Goal: Task Accomplishment & Management: Use online tool/utility

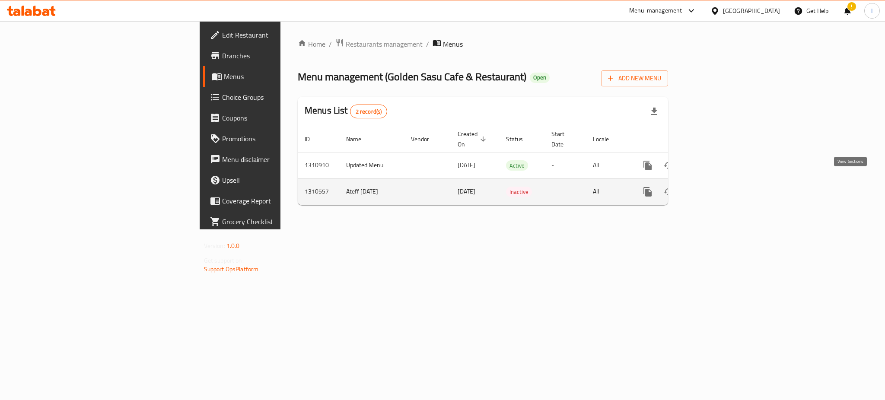
click at [720, 188] on link "enhanced table" at bounding box center [710, 191] width 21 height 21
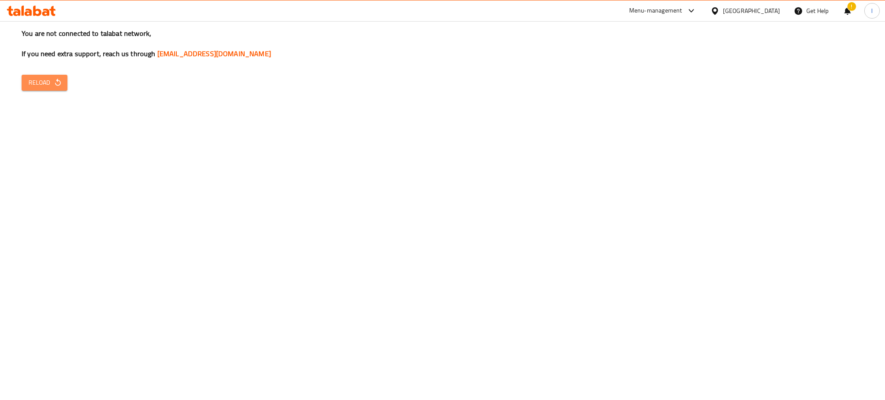
click at [46, 90] on button "Reload" at bounding box center [45, 83] width 46 height 16
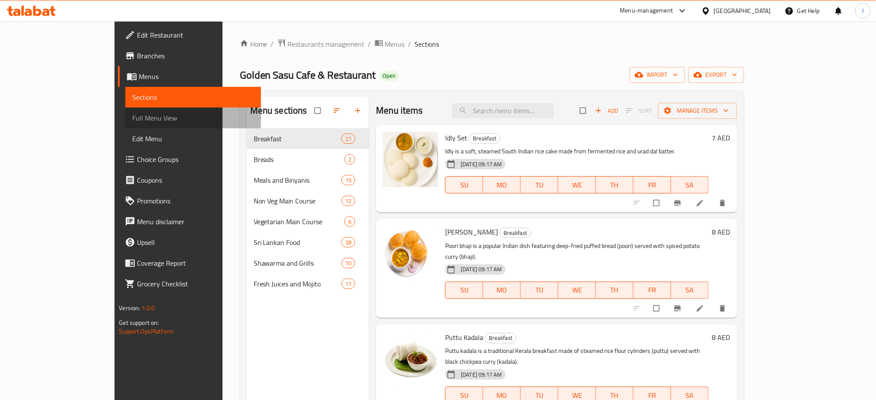
click at [132, 121] on span "Full Menu View" at bounding box center [193, 118] width 122 height 10
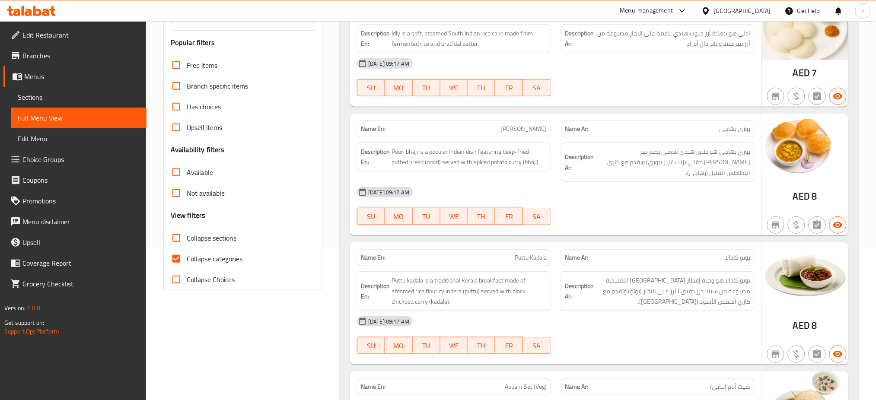
scroll to position [167, 0]
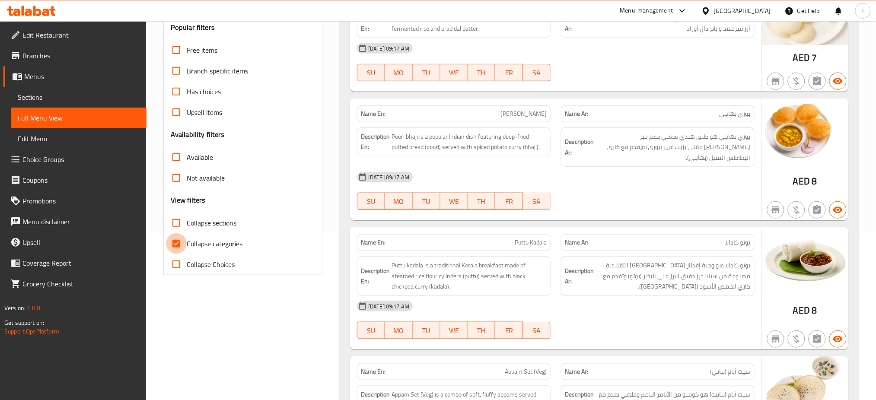
click at [180, 248] on input "Collapse categories" at bounding box center [176, 243] width 21 height 21
checkbox input "false"
click at [175, 222] on input "Collapse sections" at bounding box center [176, 223] width 21 height 21
checkbox input "true"
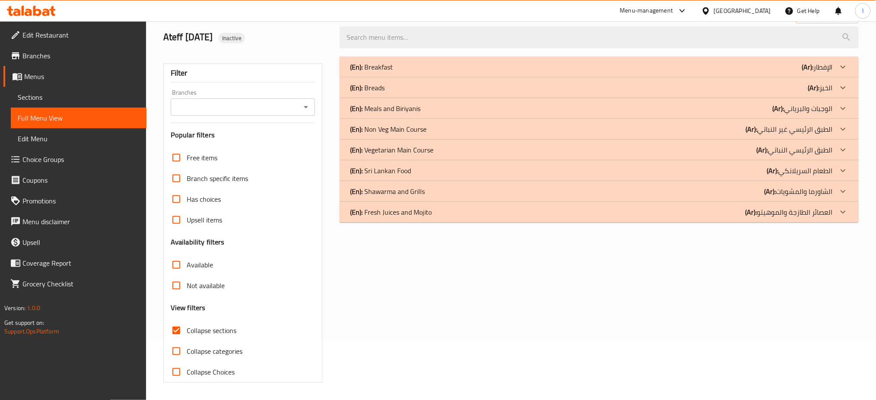
scroll to position [60, 0]
click at [458, 216] on div "(En): Fresh Juices and Mojito (Ar): العصائر الطازجة والموهيتو" at bounding box center [591, 212] width 483 height 10
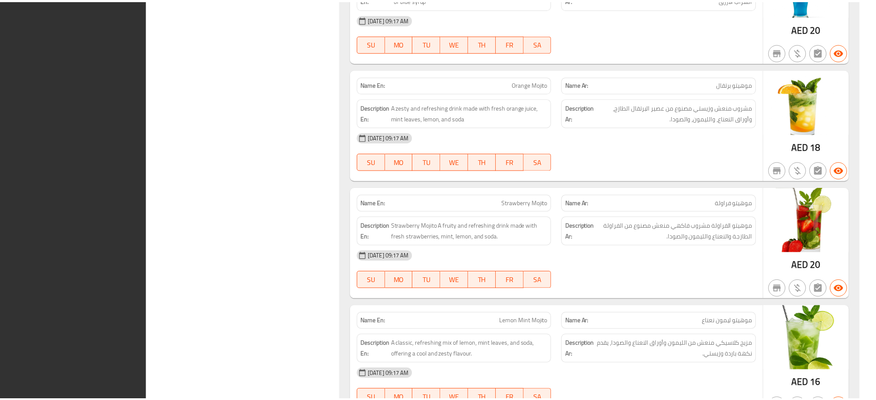
scroll to position [1931, 0]
